Goal: Information Seeking & Learning: Learn about a topic

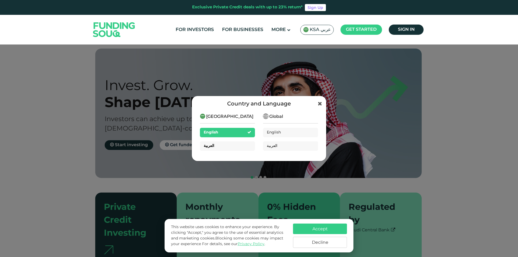
click at [220, 144] on div "العربية" at bounding box center [227, 145] width 55 height 9
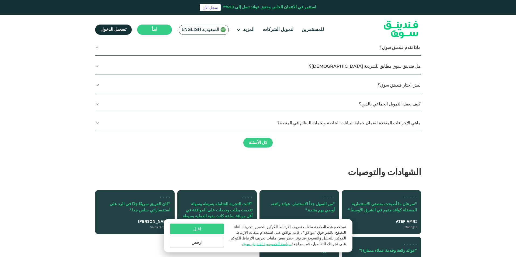
scroll to position [620, 0]
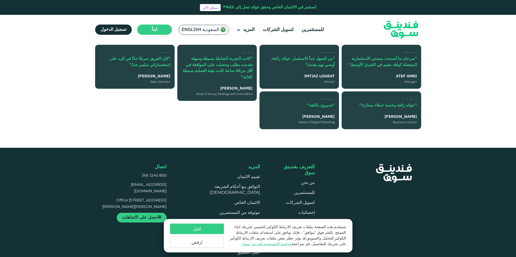
scroll to position [728, 0]
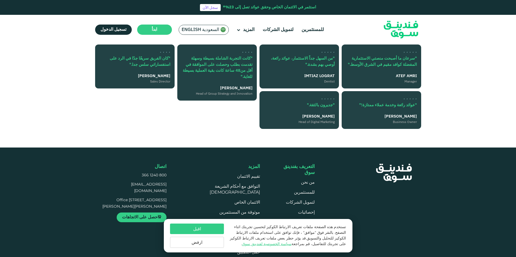
type tc-range-slider "4"
click at [203, 229] on button "اقبل" at bounding box center [197, 228] width 54 height 11
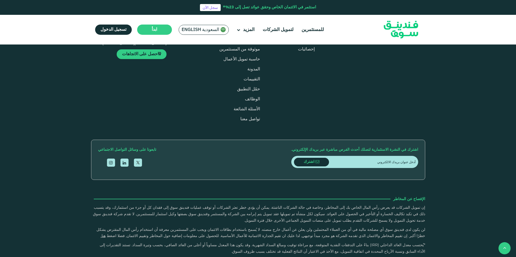
scroll to position [916, 0]
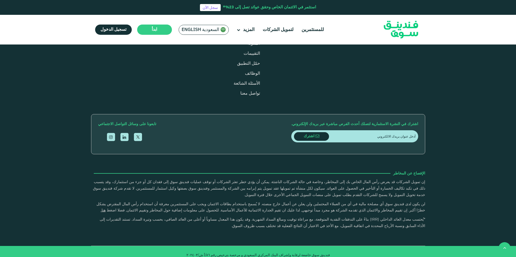
type tc-range-slider "10000"
drag, startPoint x: 401, startPoint y: 125, endPoint x: 407, endPoint y: 126, distance: 6.7
type tc-range-slider "1"
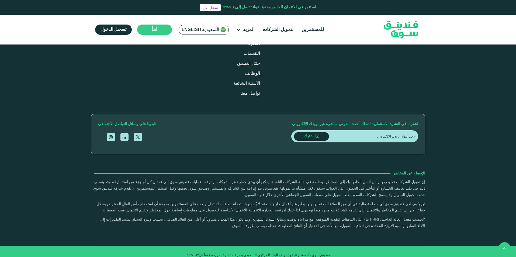
drag, startPoint x: 245, startPoint y: 126, endPoint x: 300, endPoint y: 127, distance: 54.7
radio input "true"
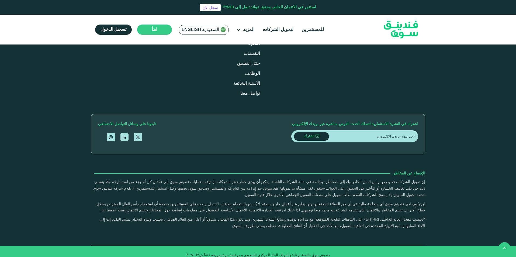
radio input "true"
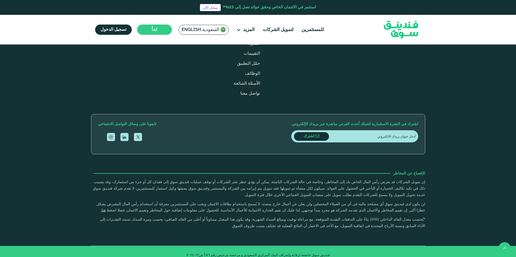
radio input "true"
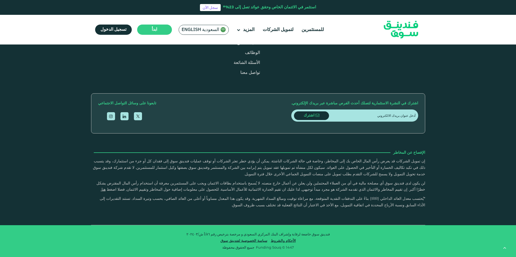
scroll to position [1105, 0]
